Goal: Find contact information: Find contact information

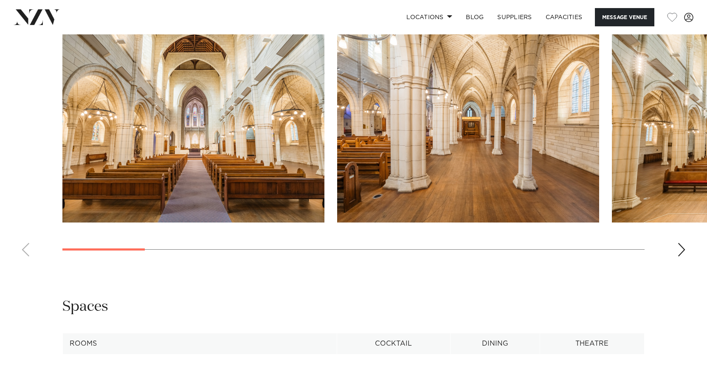
scroll to position [827, 0]
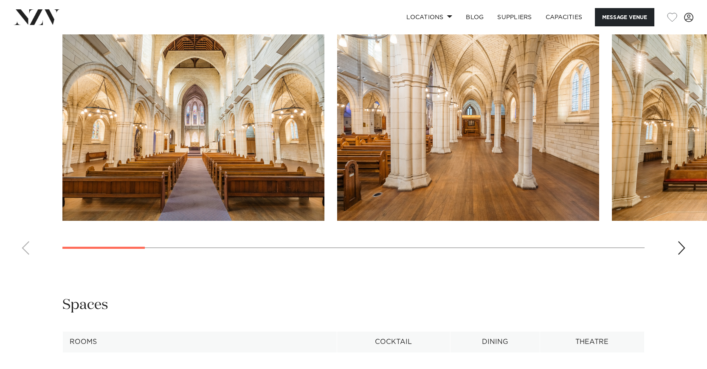
click at [681, 241] on div "Next slide" at bounding box center [681, 248] width 8 height 14
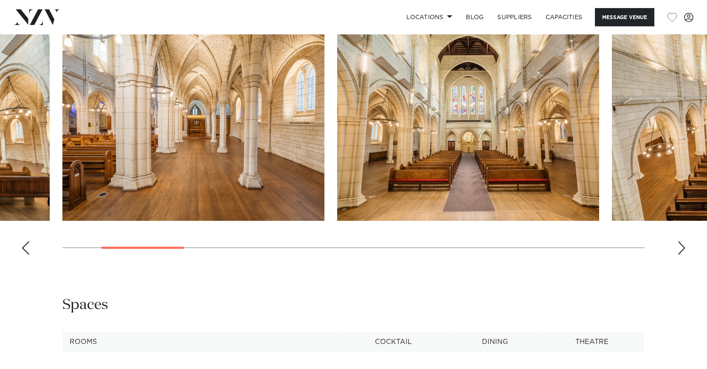
click at [681, 241] on div "Next slide" at bounding box center [681, 248] width 8 height 14
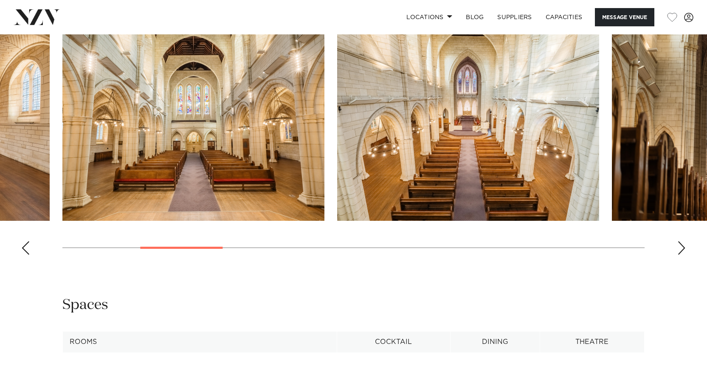
click at [681, 241] on div "Next slide" at bounding box center [681, 248] width 8 height 14
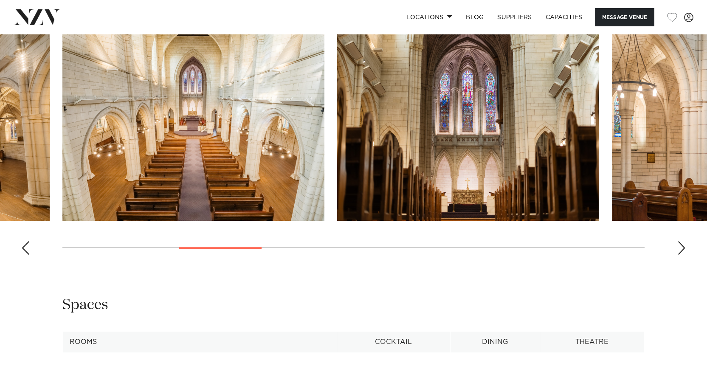
click at [681, 241] on div "Next slide" at bounding box center [681, 248] width 8 height 14
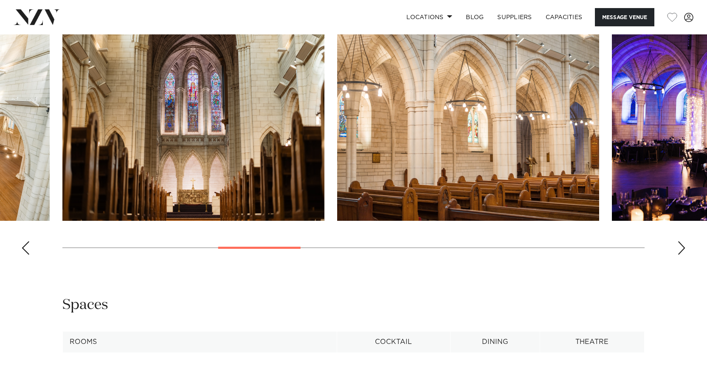
click at [681, 241] on div "Next slide" at bounding box center [681, 248] width 8 height 14
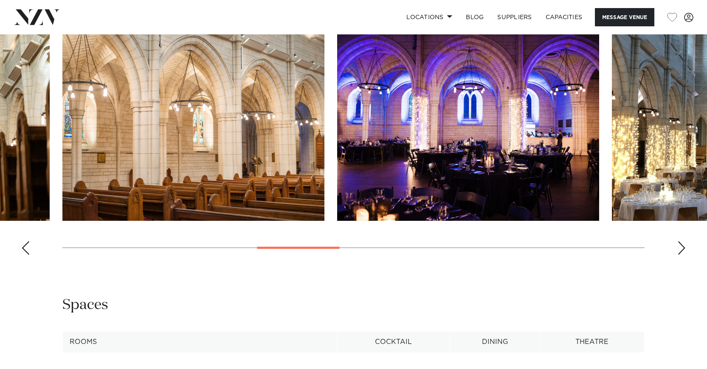
click at [681, 241] on div "Next slide" at bounding box center [681, 248] width 8 height 14
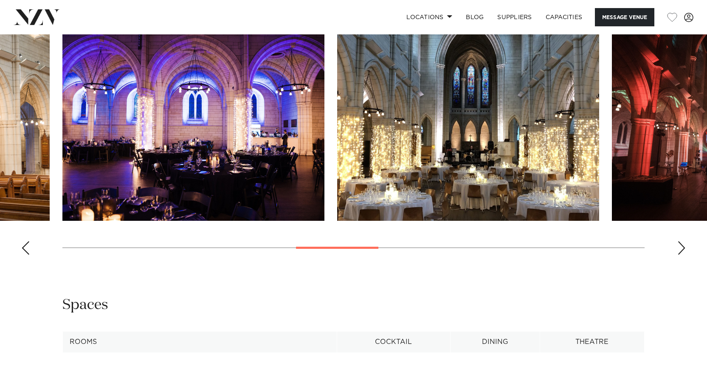
click at [681, 241] on div "Next slide" at bounding box center [681, 248] width 8 height 14
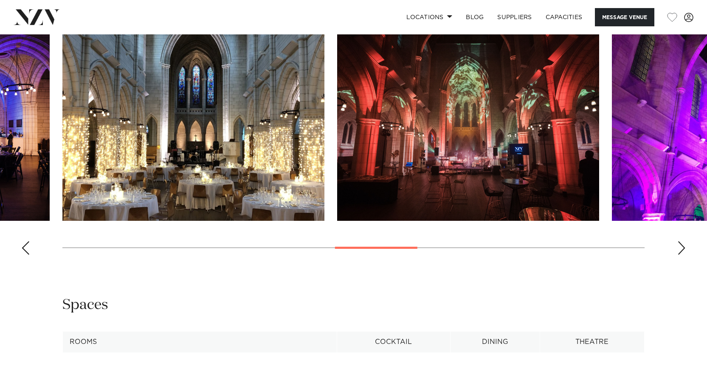
click at [681, 241] on div "Next slide" at bounding box center [681, 248] width 8 height 14
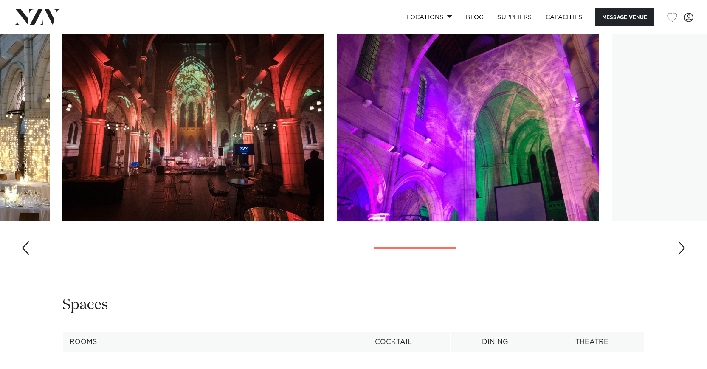
click at [681, 241] on div "Next slide" at bounding box center [681, 248] width 8 height 14
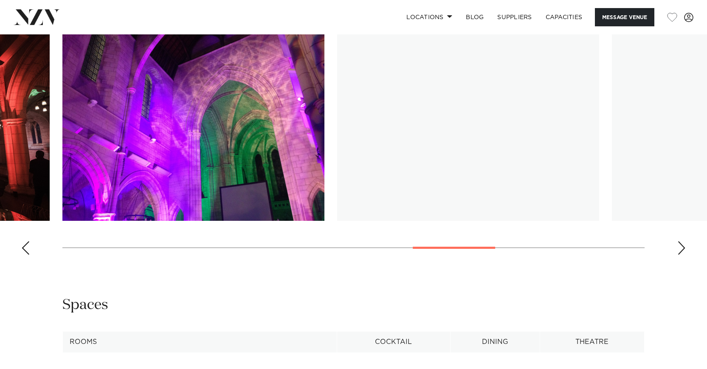
click at [681, 241] on div "Next slide" at bounding box center [681, 248] width 8 height 14
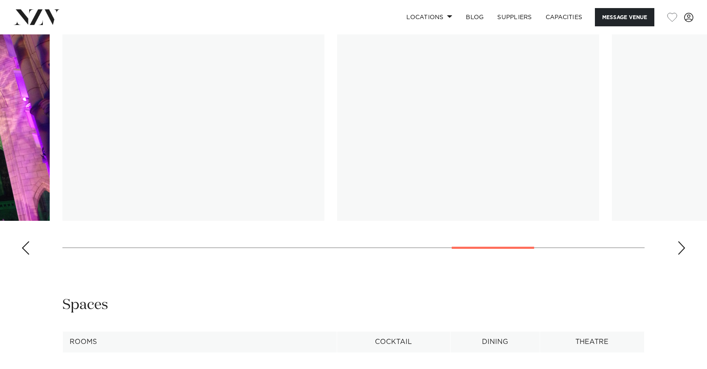
click at [681, 241] on div "Next slide" at bounding box center [681, 248] width 8 height 14
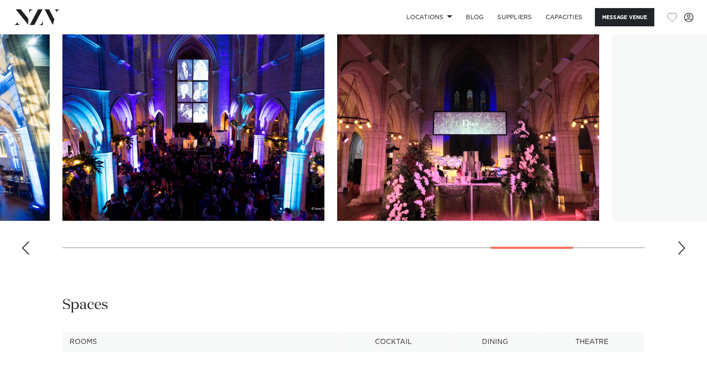
click at [681, 241] on div "Next slide" at bounding box center [681, 248] width 8 height 14
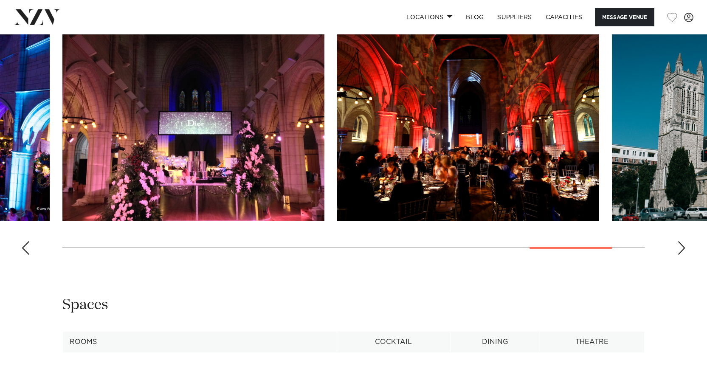
click at [681, 241] on div "Next slide" at bounding box center [681, 248] width 8 height 14
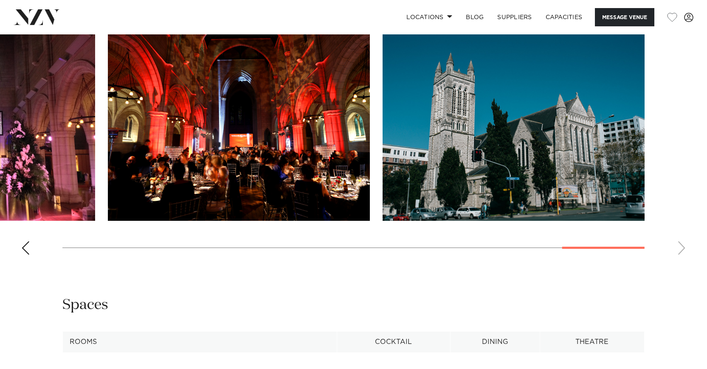
click at [681, 237] on swiper-container at bounding box center [353, 144] width 707 height 233
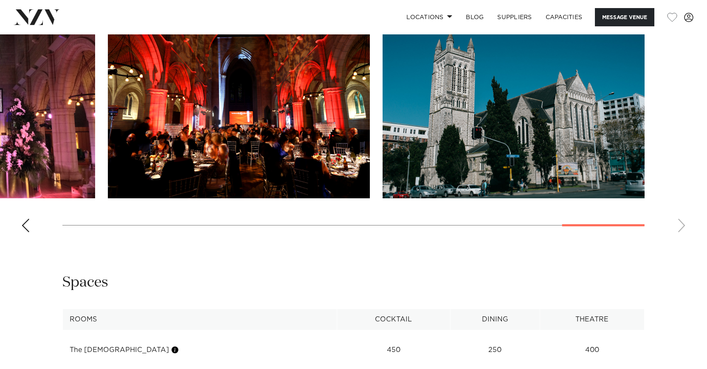
scroll to position [850, 0]
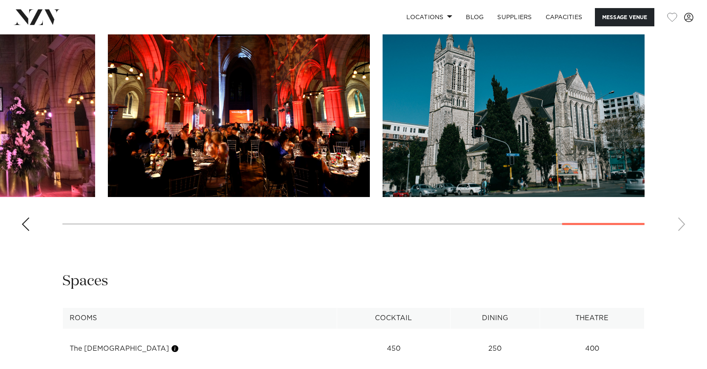
click at [682, 213] on swiper-container at bounding box center [353, 121] width 707 height 233
click at [29, 217] on div "Previous slide" at bounding box center [25, 224] width 8 height 14
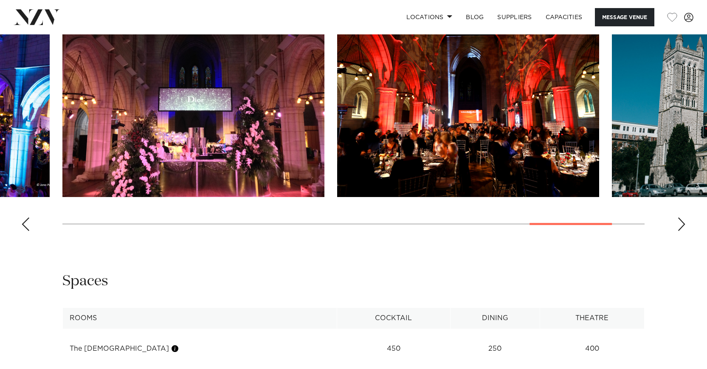
click at [29, 217] on div "Previous slide" at bounding box center [25, 224] width 8 height 14
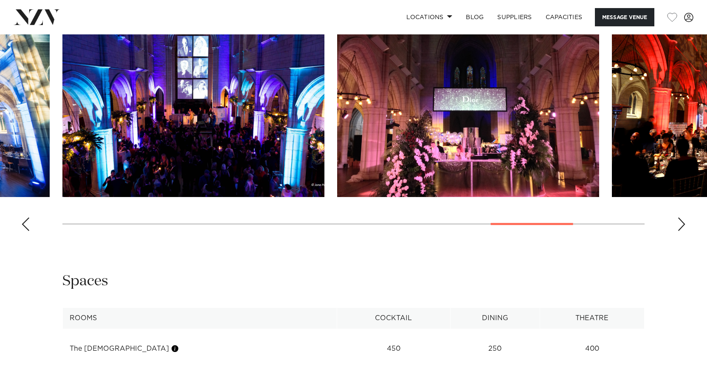
click at [29, 217] on div "Previous slide" at bounding box center [25, 224] width 8 height 14
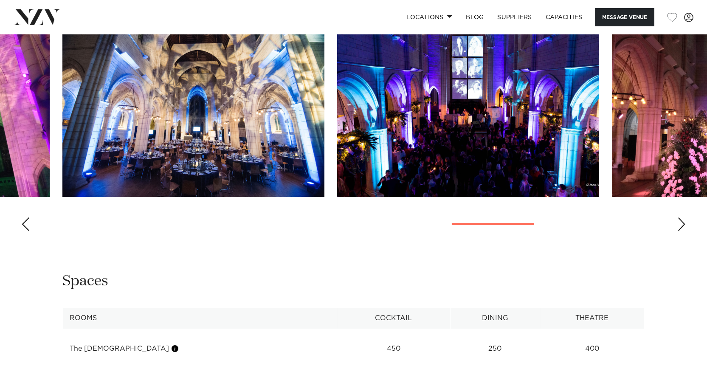
click at [29, 217] on div "Previous slide" at bounding box center [25, 224] width 8 height 14
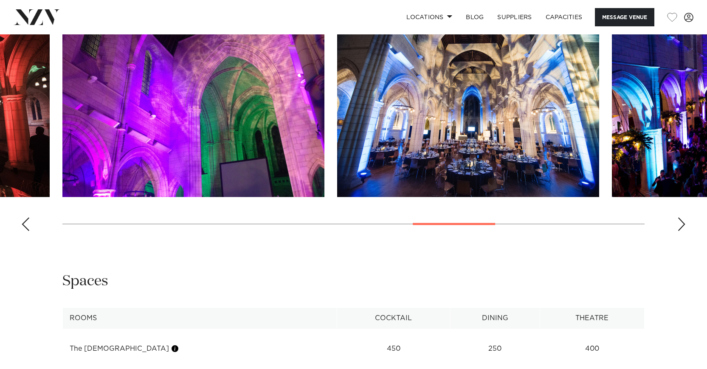
click at [29, 217] on div "Previous slide" at bounding box center [25, 224] width 8 height 14
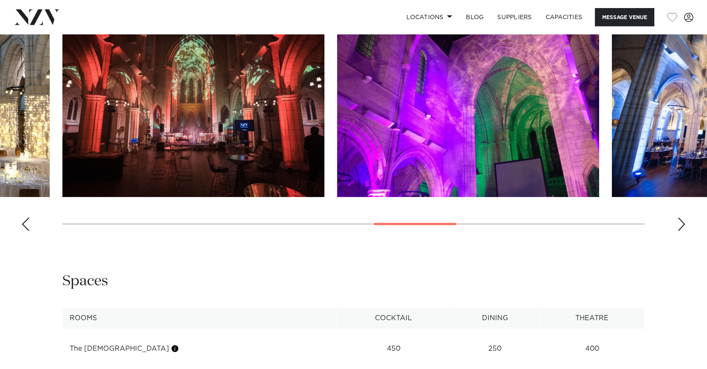
click at [29, 217] on div "Previous slide" at bounding box center [25, 224] width 8 height 14
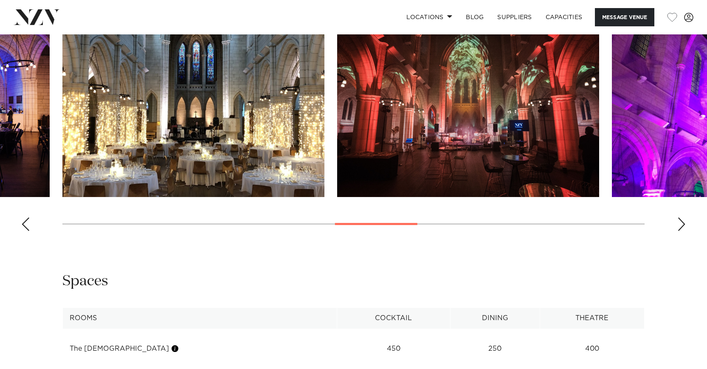
click at [29, 217] on div "Previous slide" at bounding box center [25, 224] width 8 height 14
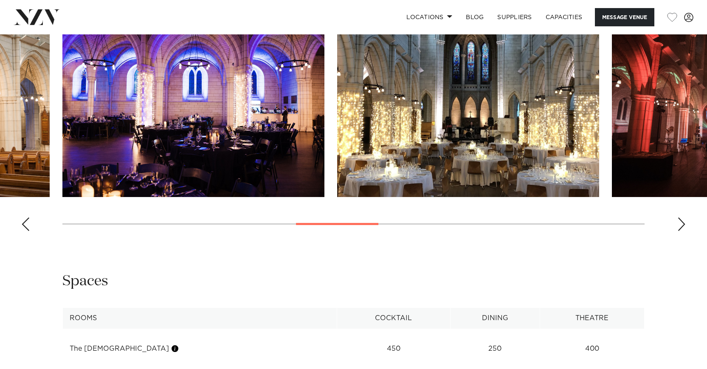
click at [29, 217] on div "Previous slide" at bounding box center [25, 224] width 8 height 14
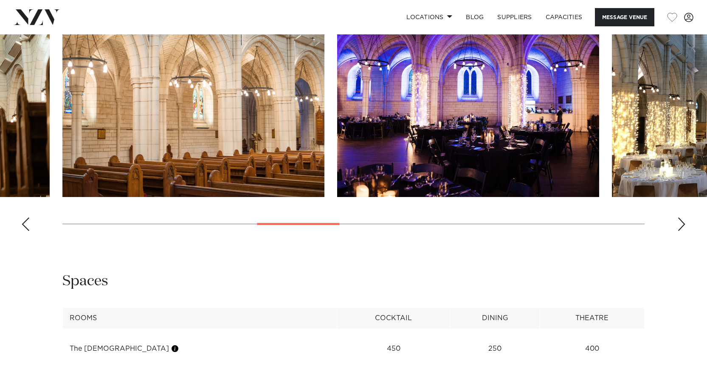
click at [29, 217] on div "Previous slide" at bounding box center [25, 224] width 8 height 14
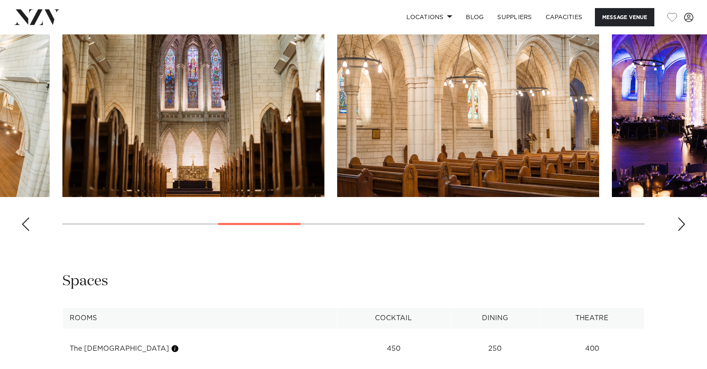
click at [29, 217] on div "Previous slide" at bounding box center [25, 224] width 8 height 14
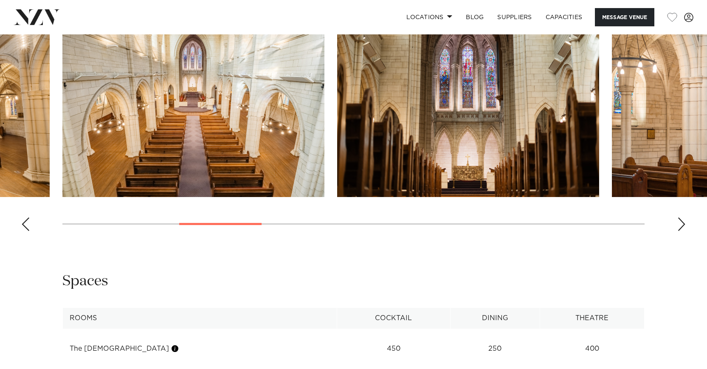
click at [29, 217] on div "Previous slide" at bounding box center [25, 224] width 8 height 14
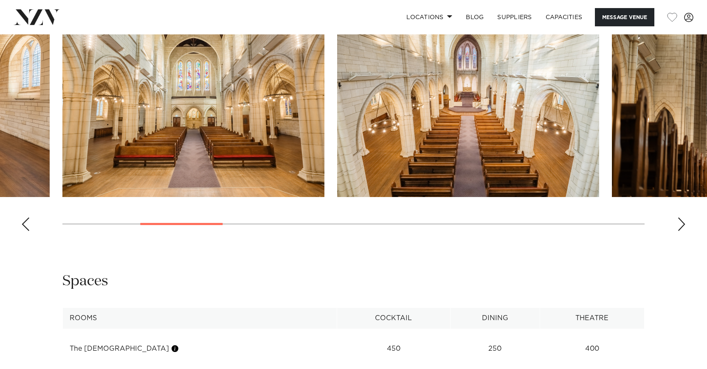
click at [29, 217] on div "Previous slide" at bounding box center [25, 224] width 8 height 14
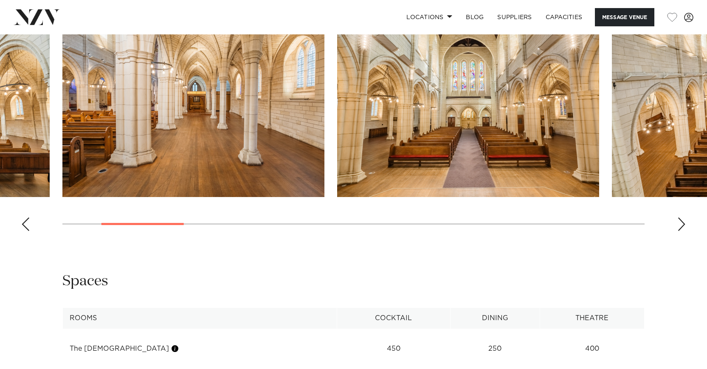
click at [29, 217] on div "Previous slide" at bounding box center [25, 224] width 8 height 14
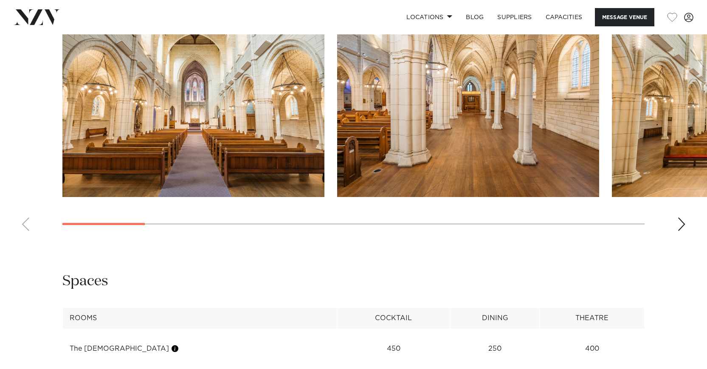
click at [29, 211] on swiper-container at bounding box center [353, 121] width 707 height 233
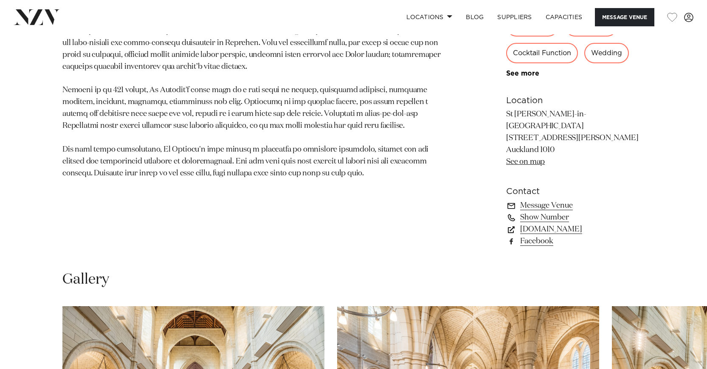
scroll to position [530, 0]
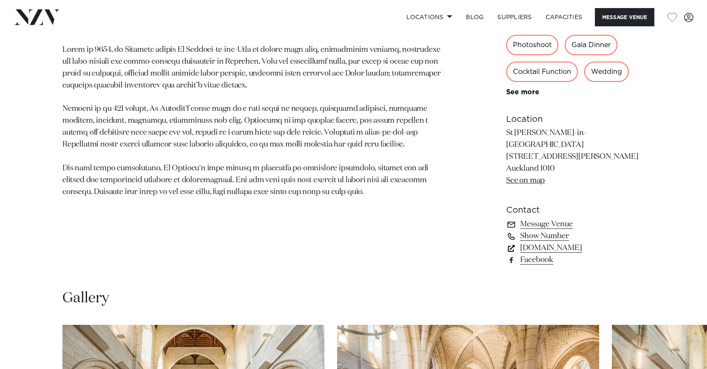
click at [543, 242] on link "[DOMAIN_NAME]" at bounding box center [575, 248] width 138 height 12
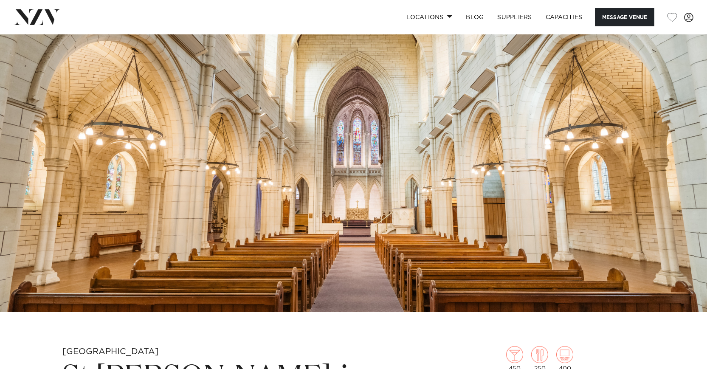
scroll to position [0, 0]
